Goal: Transaction & Acquisition: Purchase product/service

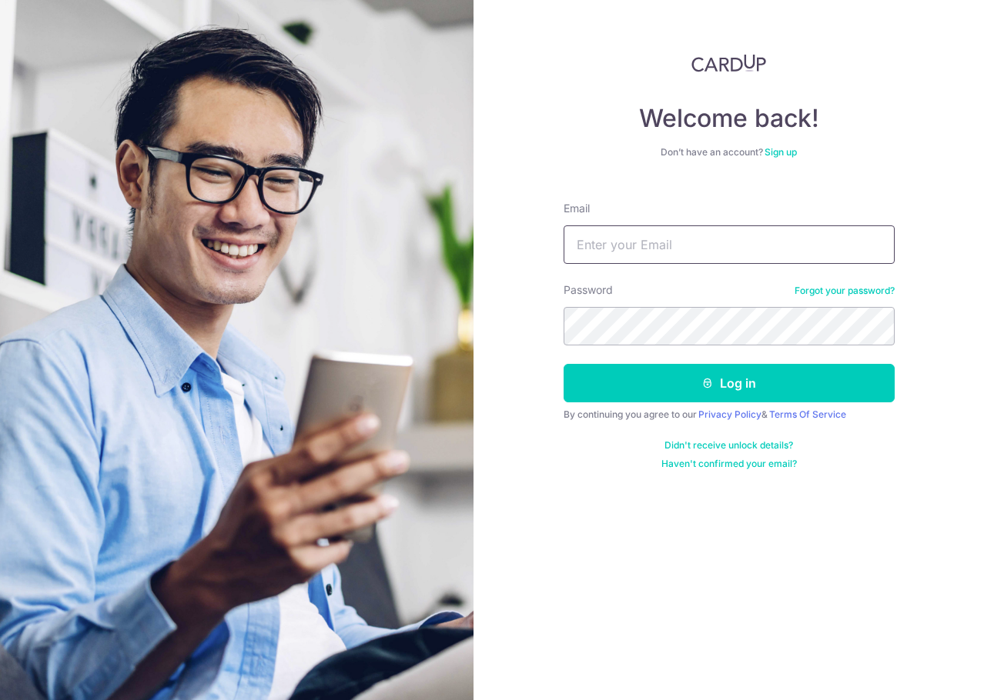
click at [677, 258] on input "Email" at bounding box center [728, 245] width 331 height 38
type input "s"
type input "finance@huangs.sg"
click at [563, 364] on button "Log in" at bounding box center [728, 383] width 331 height 38
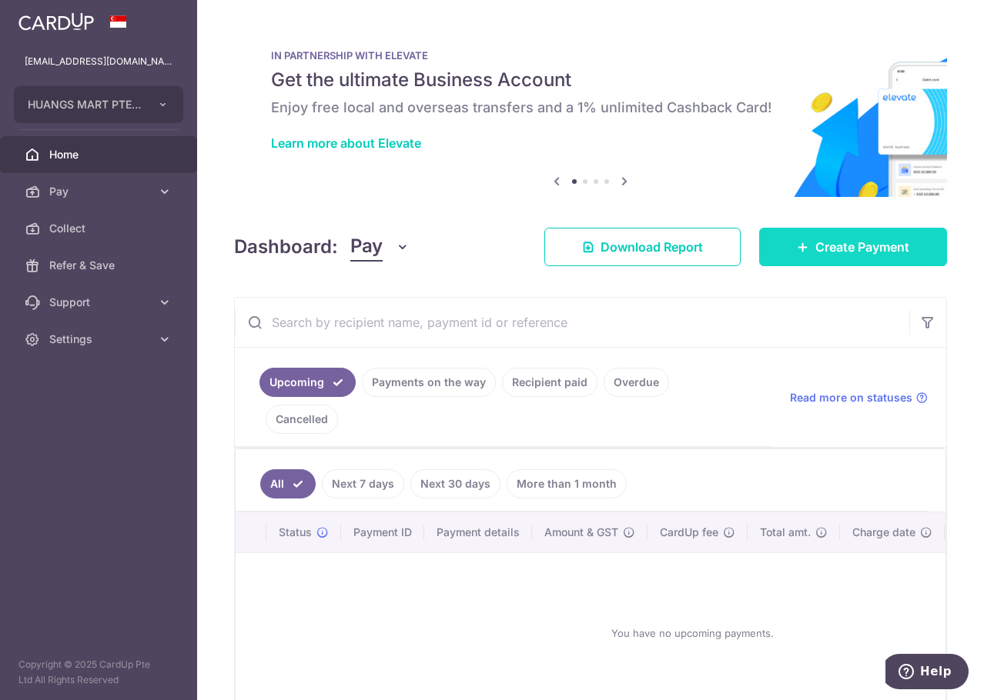
click at [879, 256] on link "Create Payment" at bounding box center [853, 247] width 188 height 38
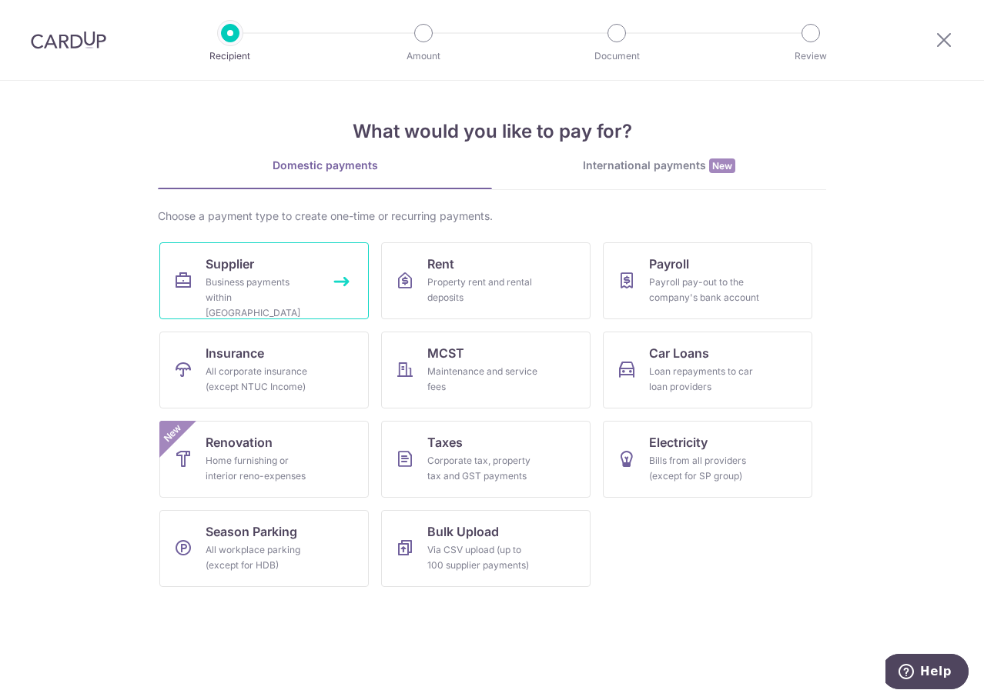
click at [203, 259] on link "Supplier Business payments within [GEOGRAPHIC_DATA]" at bounding box center [263, 280] width 209 height 77
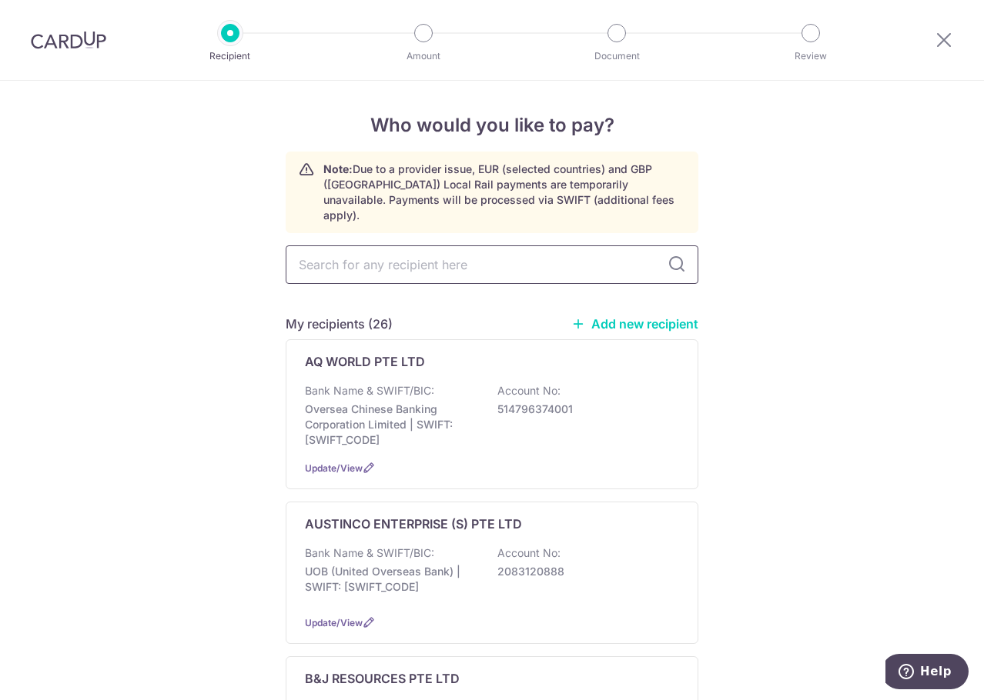
click at [384, 256] on input "text" at bounding box center [492, 265] width 413 height 38
type input "jia seng"
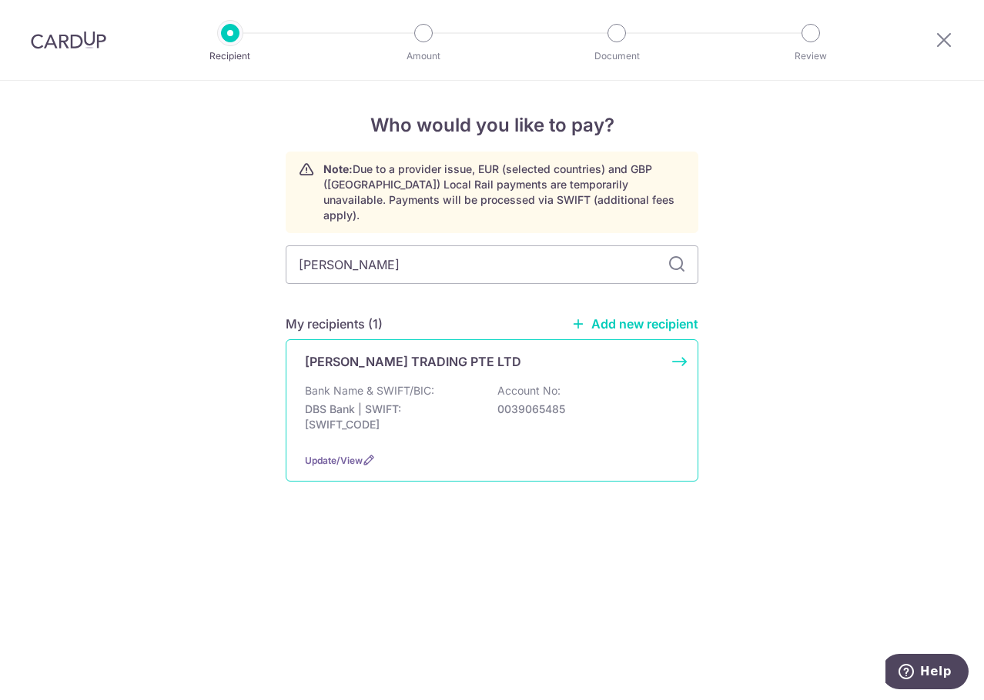
click at [434, 366] on div "JIA SENG TRADING PTE LTD Bank Name & SWIFT/BIC: DBS Bank | SWIFT: DBSSSGSGXXX A…" at bounding box center [492, 410] width 413 height 142
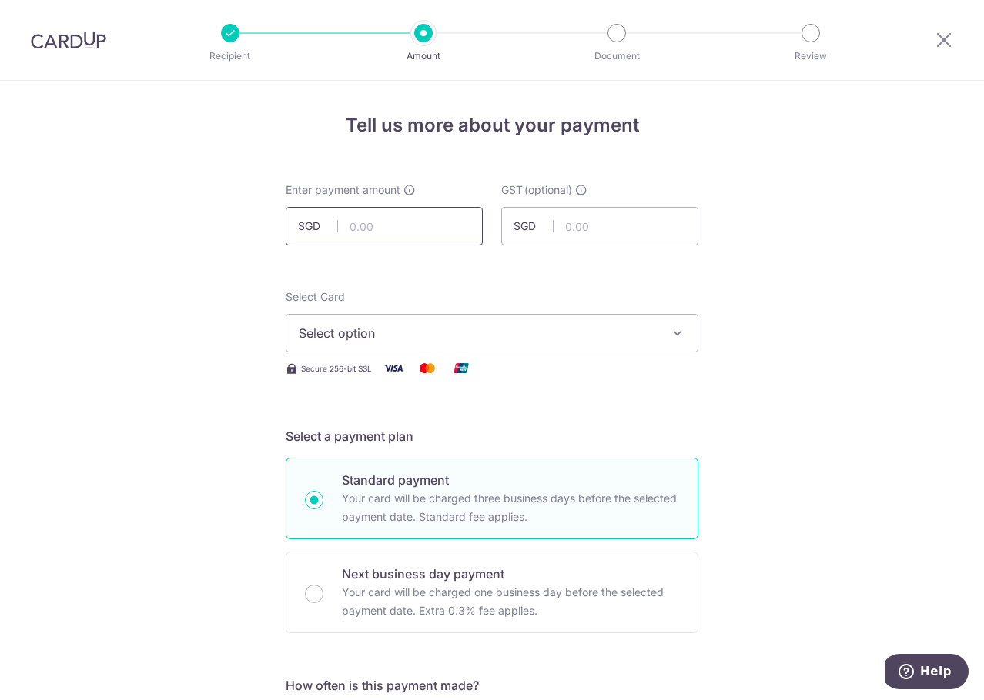
click at [396, 220] on input "text" at bounding box center [384, 226] width 197 height 38
type input "4,761.13"
click at [413, 328] on span "Select option" at bounding box center [478, 333] width 359 height 18
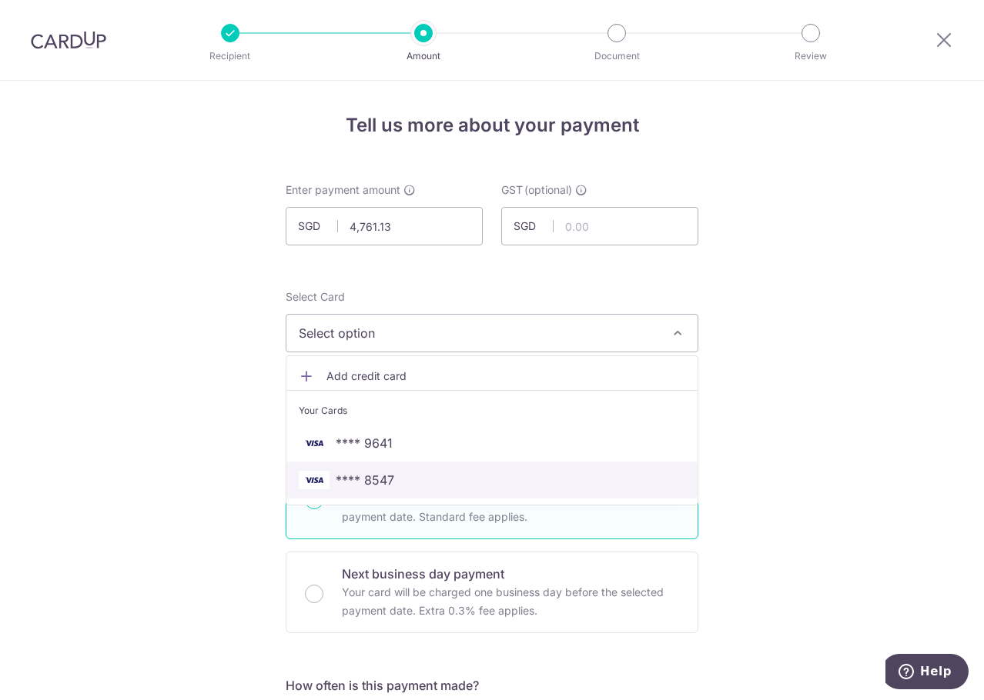
drag, startPoint x: 469, startPoint y: 468, endPoint x: 497, endPoint y: 458, distance: 30.2
click at [469, 468] on link "**** 8547" at bounding box center [491, 480] width 411 height 37
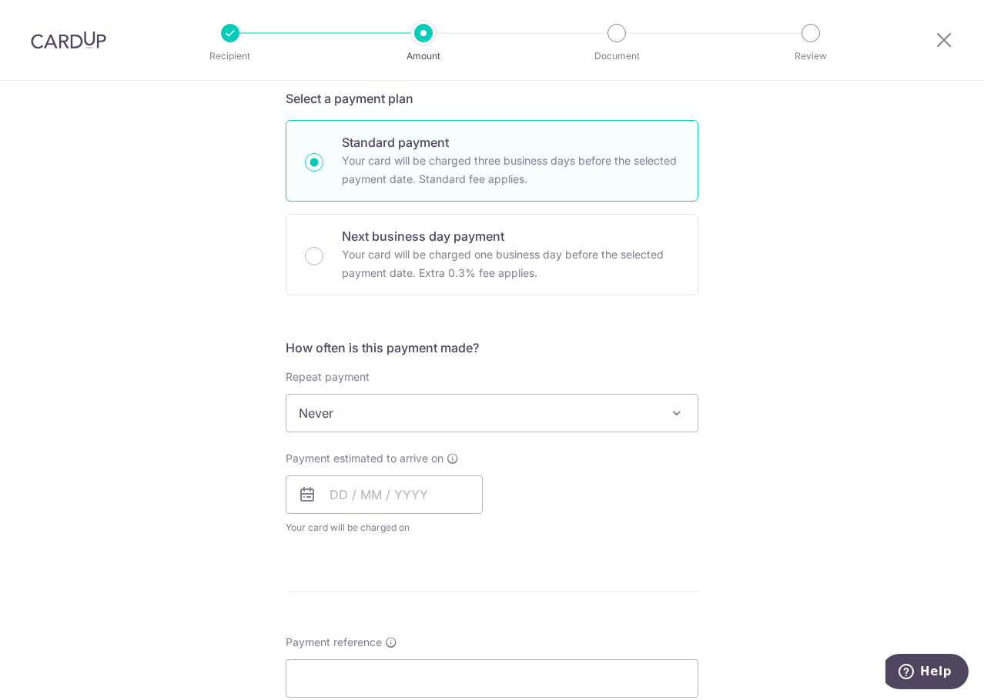
scroll to position [385, 0]
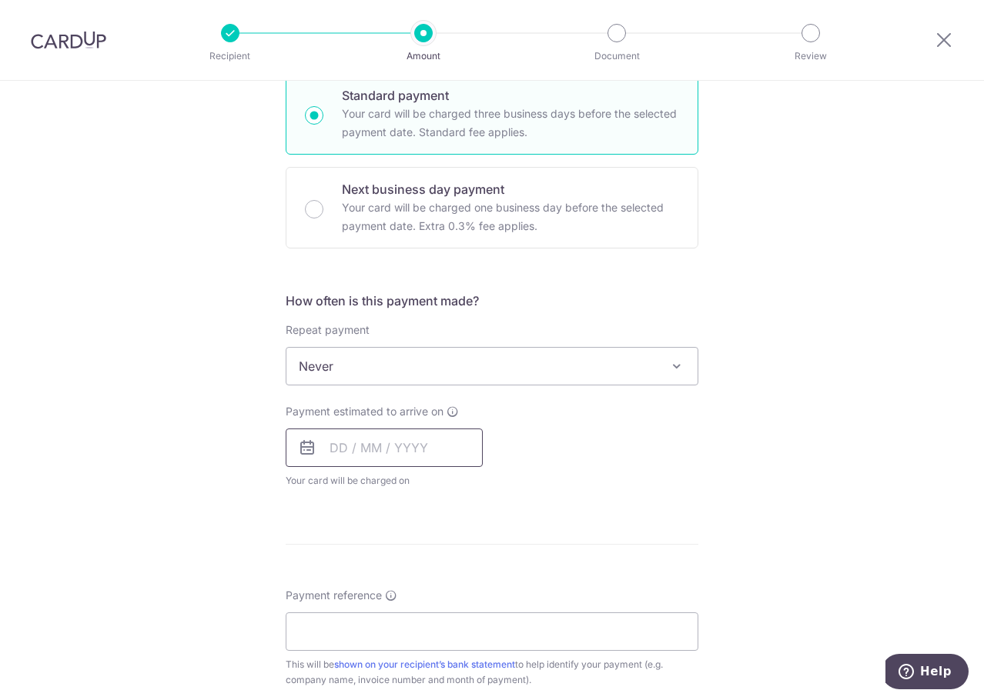
click at [417, 448] on input "text" at bounding box center [384, 448] width 197 height 38
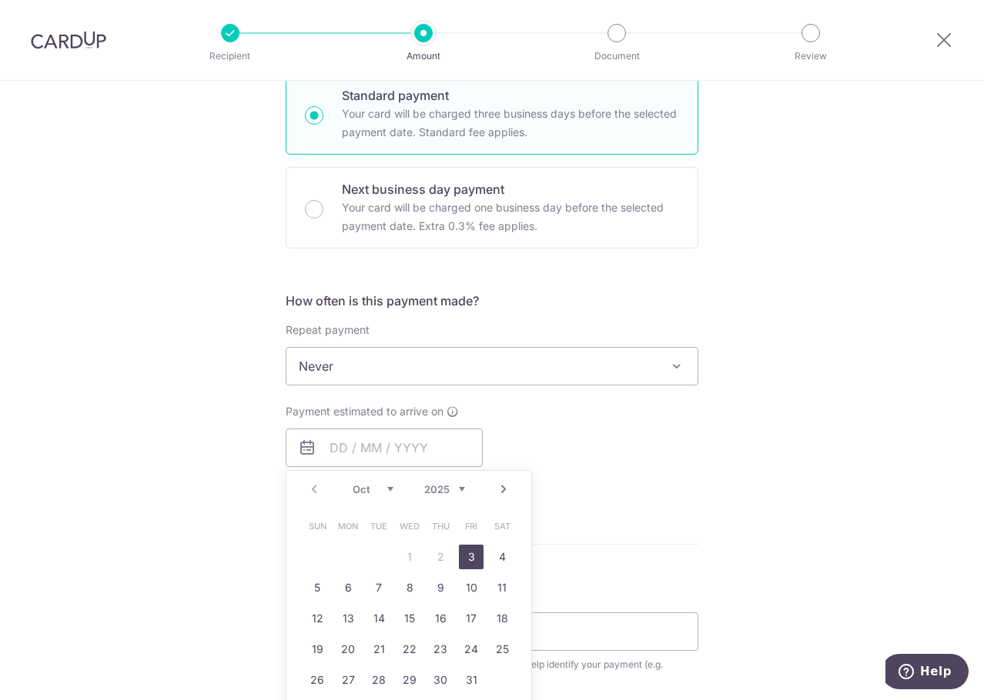
click at [463, 563] on link "3" at bounding box center [471, 557] width 25 height 25
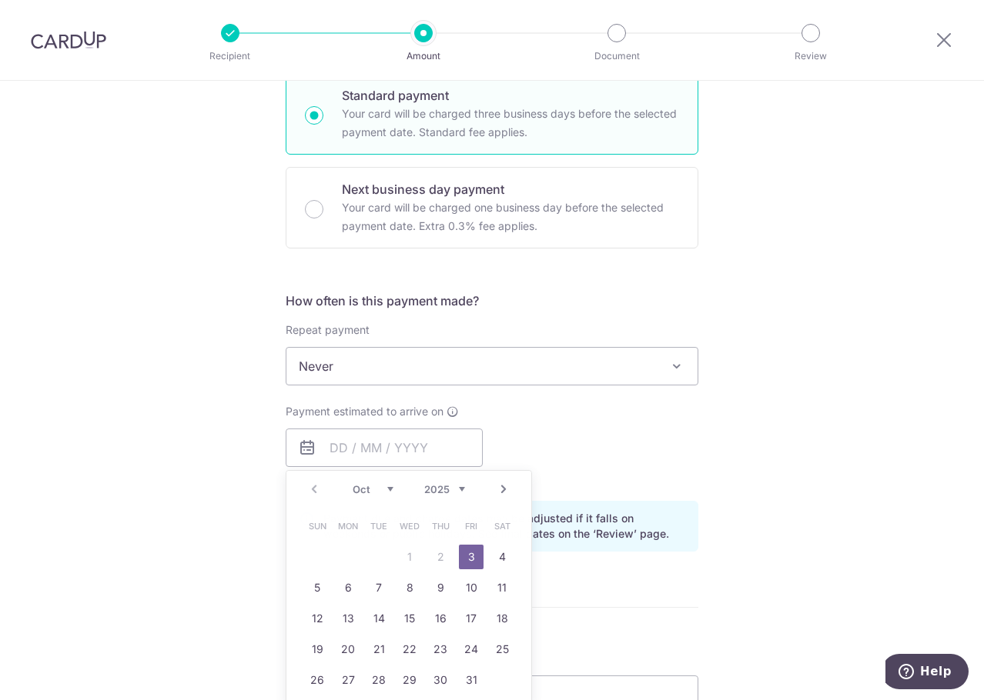
type input "03/10/2025"
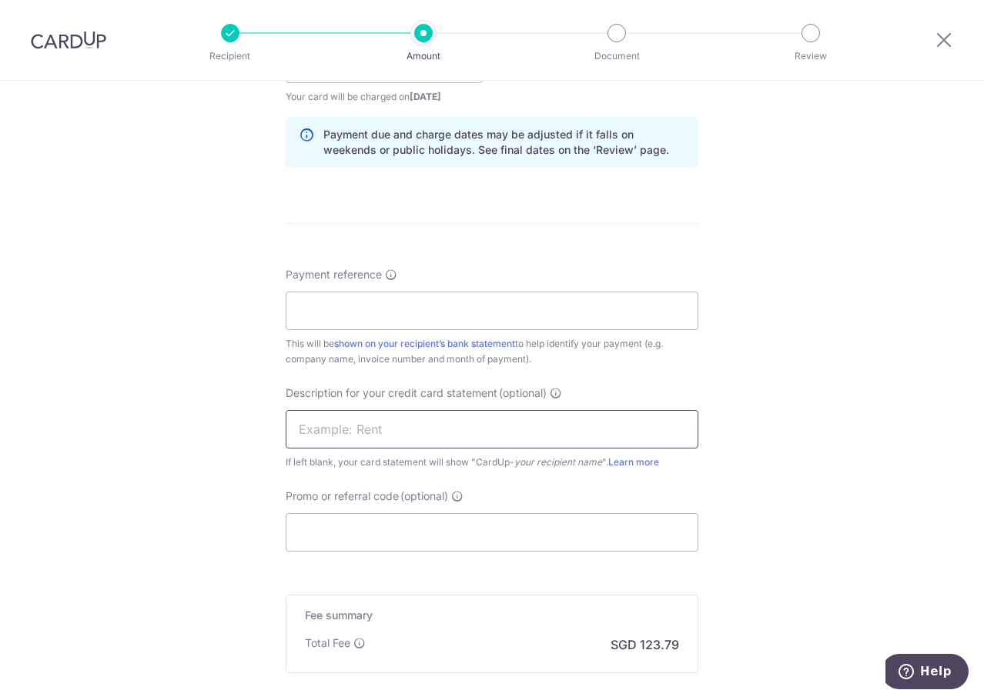
scroll to position [770, 0]
click at [458, 312] on input "Payment reference" at bounding box center [492, 310] width 413 height 38
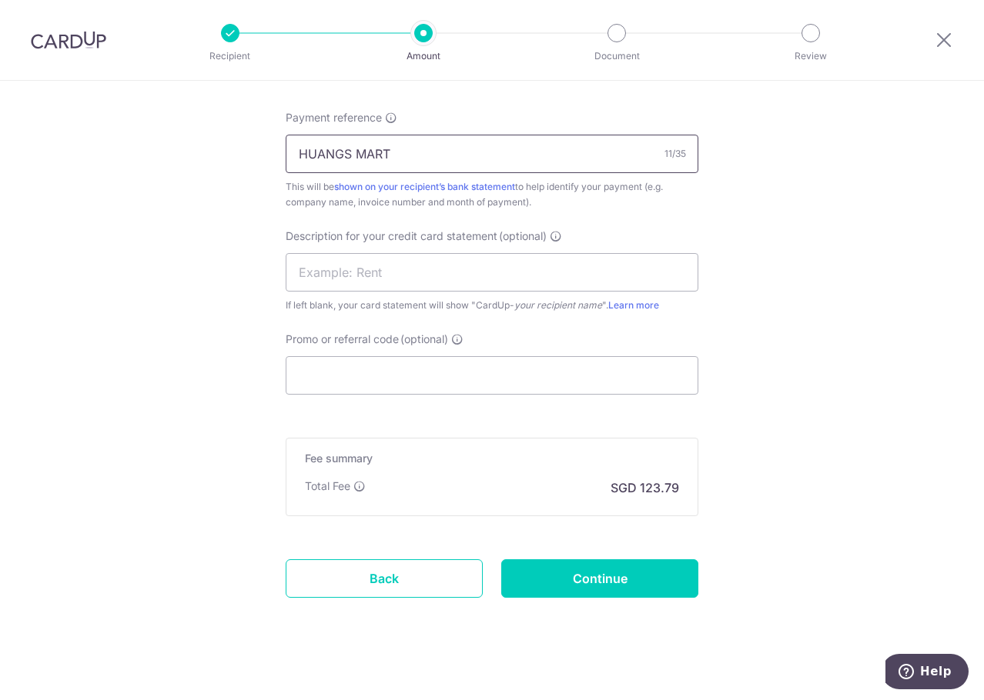
scroll to position [939, 0]
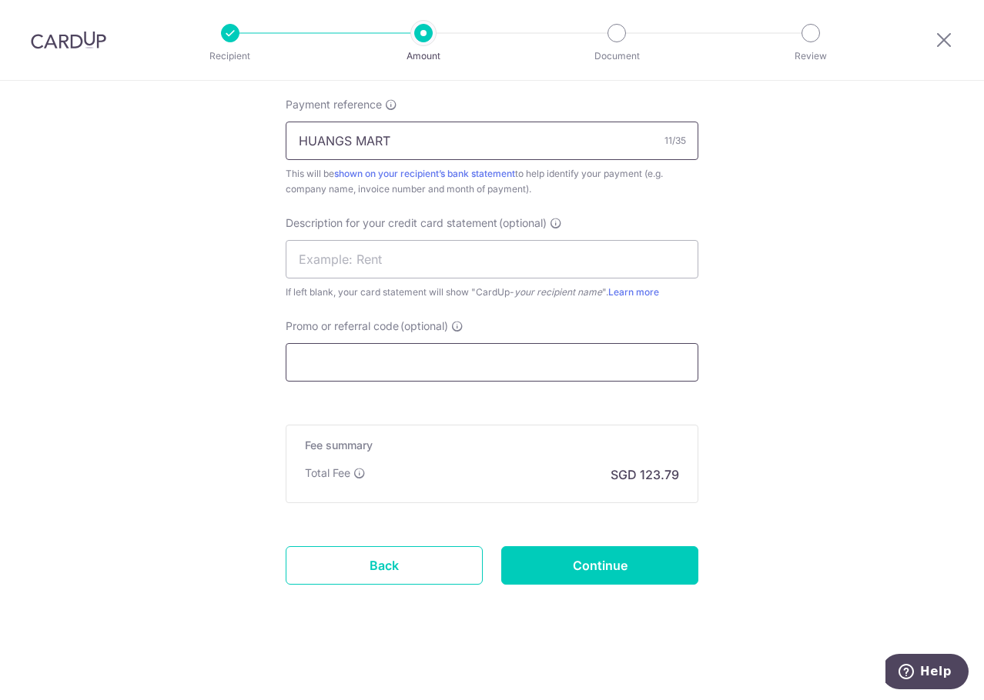
type input "HUANGS MART"
click at [416, 353] on input "Promo or referral code (optional)" at bounding box center [492, 362] width 413 height 38
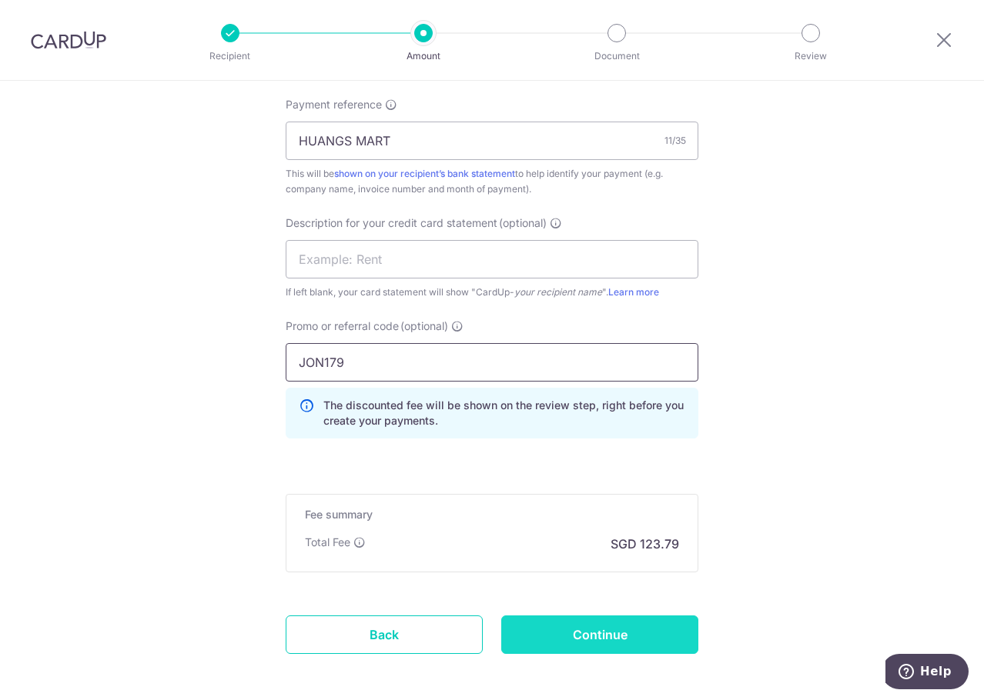
type input "JON179"
click at [580, 635] on input "Continue" at bounding box center [599, 635] width 197 height 38
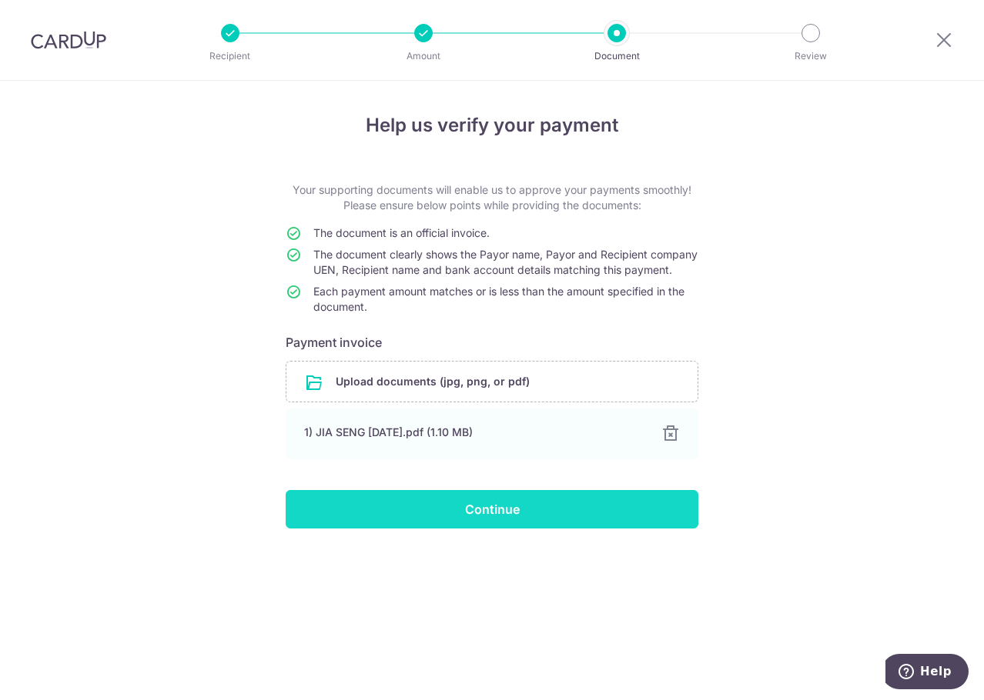
click at [552, 510] on input "Continue" at bounding box center [492, 509] width 413 height 38
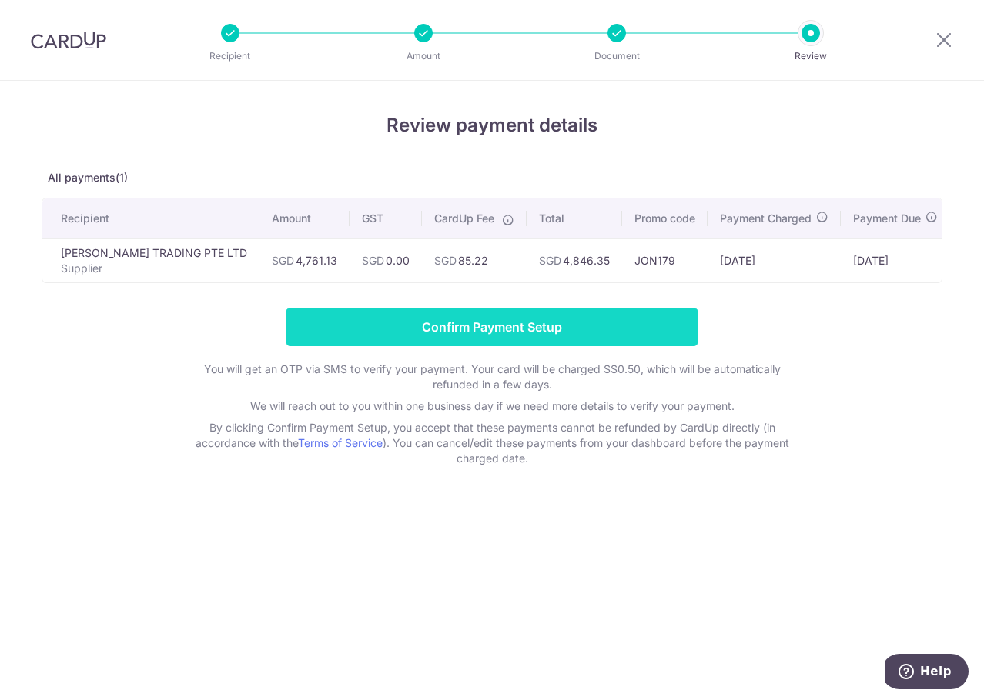
click at [557, 326] on input "Confirm Payment Setup" at bounding box center [492, 327] width 413 height 38
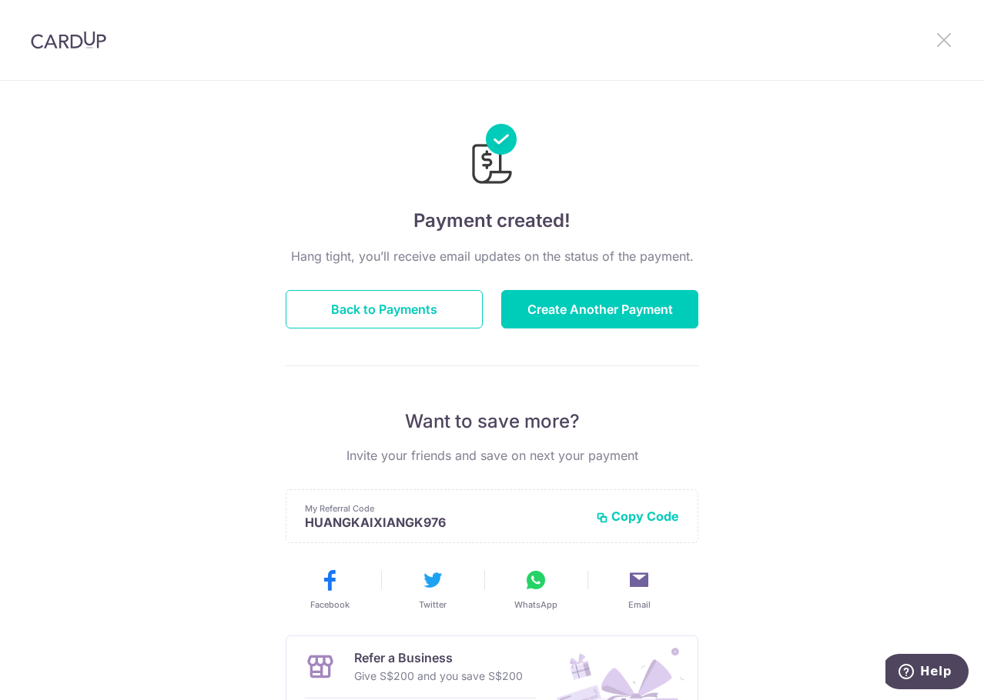
click at [946, 40] on icon at bounding box center [943, 39] width 18 height 19
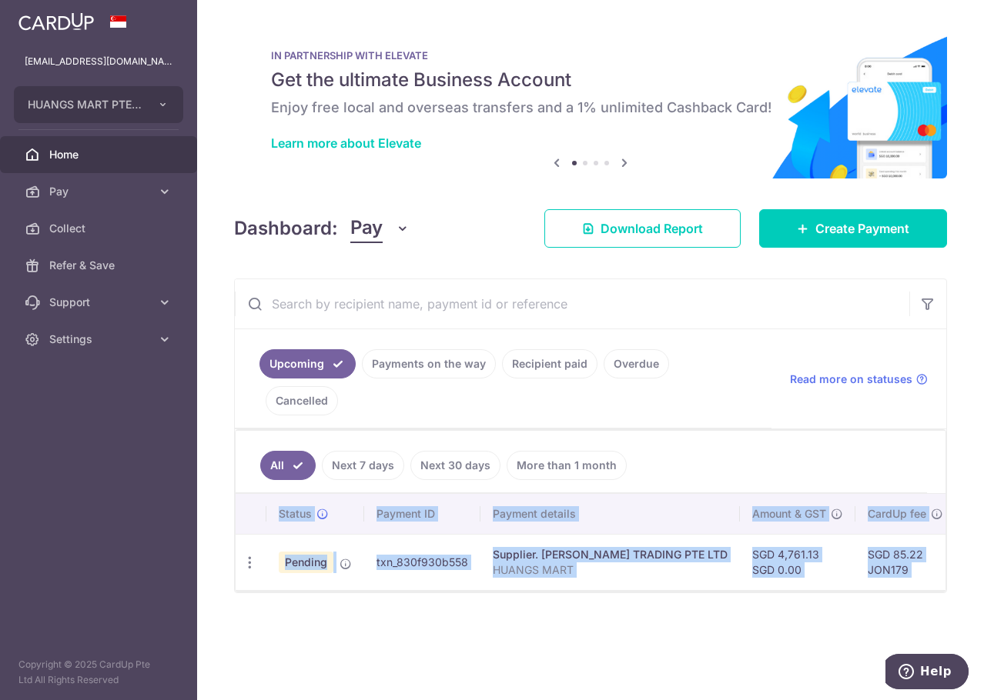
drag, startPoint x: 543, startPoint y: 561, endPoint x: 617, endPoint y: 562, distance: 74.7
click at [615, 560] on div "Status Payment ID Payment details Amount & GST CardUp fee Total amt. Charge dat…" at bounding box center [591, 543] width 710 height 98
click at [619, 590] on div at bounding box center [591, 591] width 710 height 2
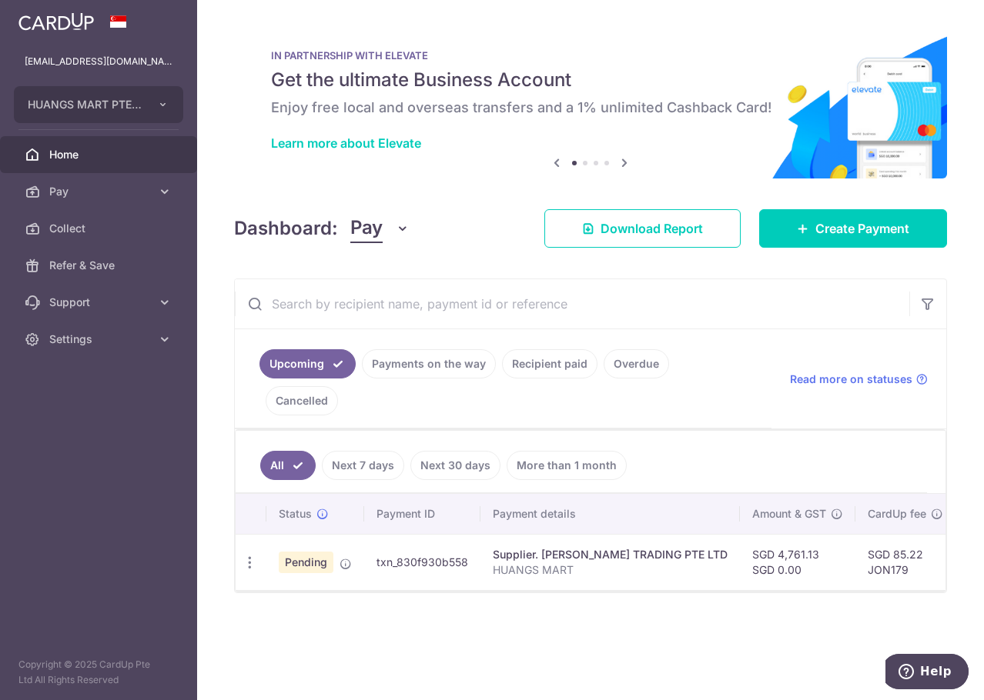
click at [626, 577] on div "× Pause Schedule Pause all future payments in this series Pause just this one p…" at bounding box center [590, 350] width 787 height 700
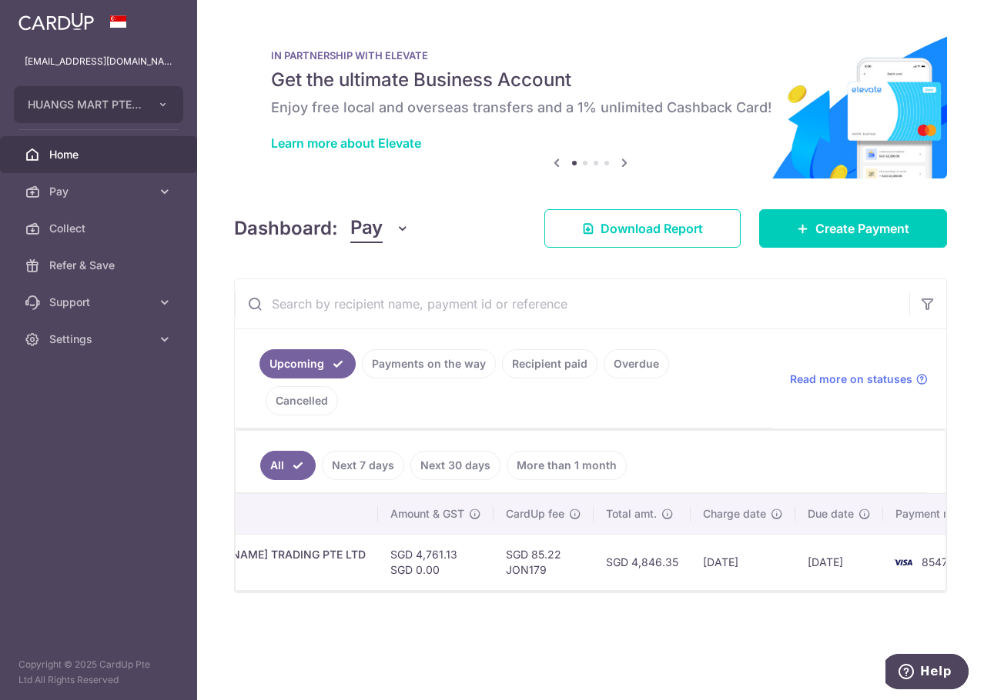
scroll to position [0, 370]
click at [666, 654] on div "× Pause Schedule Pause all future payments in this series Pause just this one p…" at bounding box center [590, 350] width 787 height 700
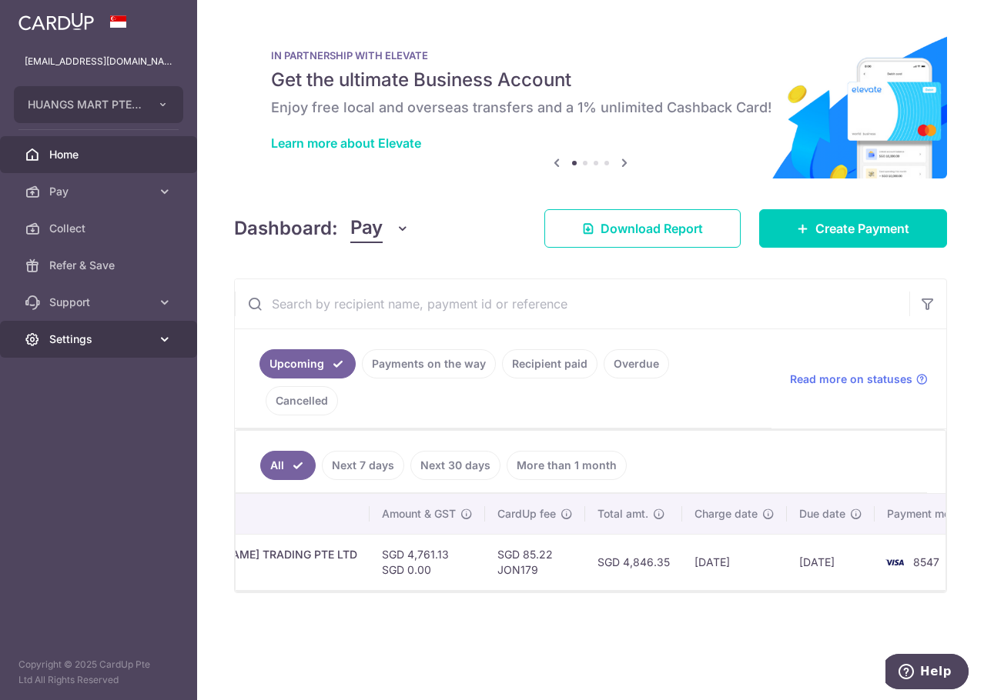
click at [76, 339] on span "Settings" at bounding box center [100, 339] width 102 height 15
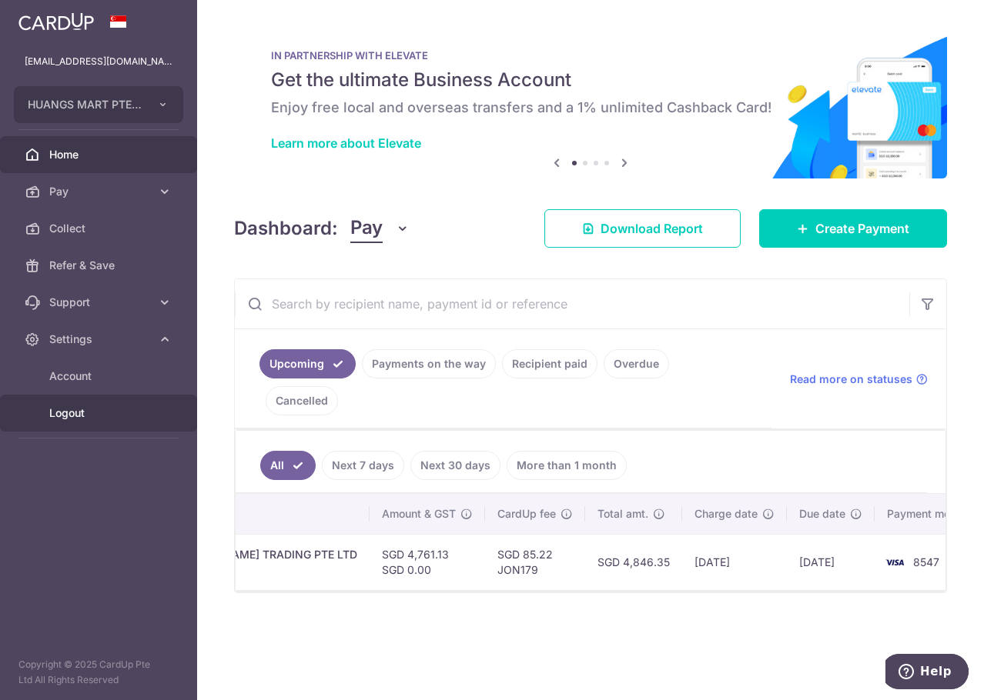
click at [67, 405] on link "Logout" at bounding box center [98, 413] width 197 height 37
